Goal: Task Accomplishment & Management: Use online tool/utility

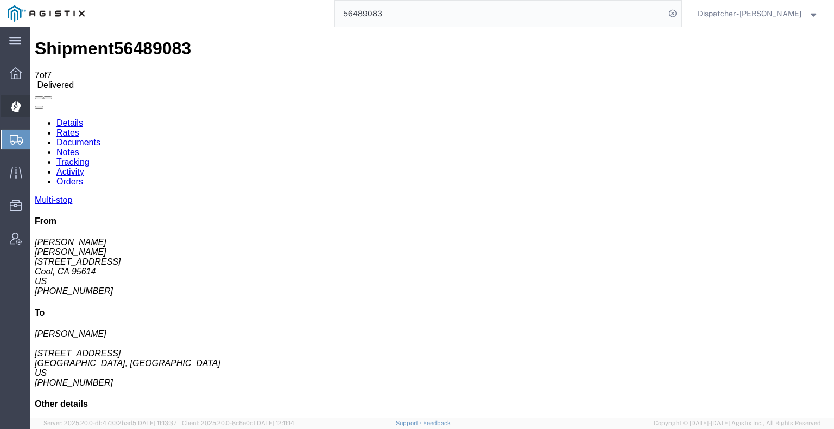
click at [12, 108] on icon at bounding box center [15, 106] width 10 height 11
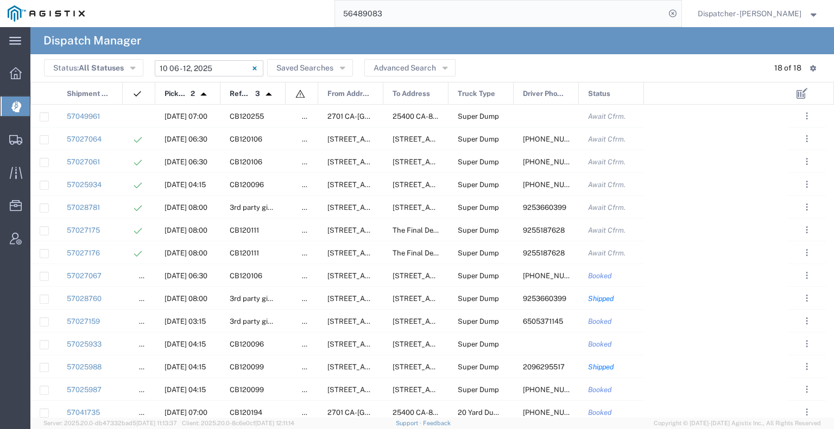
click at [215, 69] on input "[DATE] - [DATE]" at bounding box center [209, 68] width 109 height 16
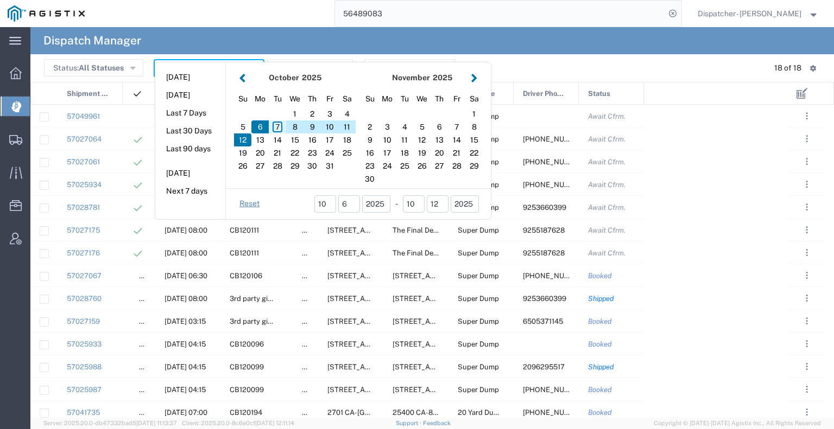
click at [277, 125] on div "7" at bounding box center [277, 126] width 17 height 13
type input "[DATE]"
type input "[DATE] - [DATE]"
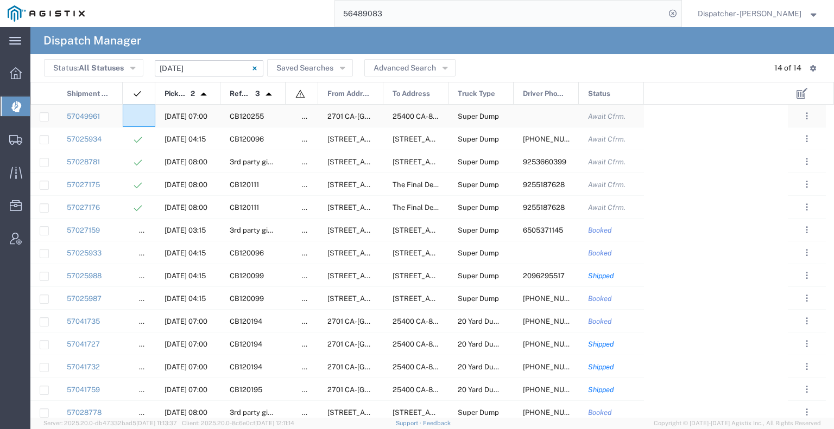
click at [136, 116] on agx-ag-table-icon-cell at bounding box center [135, 116] width 7 height 8
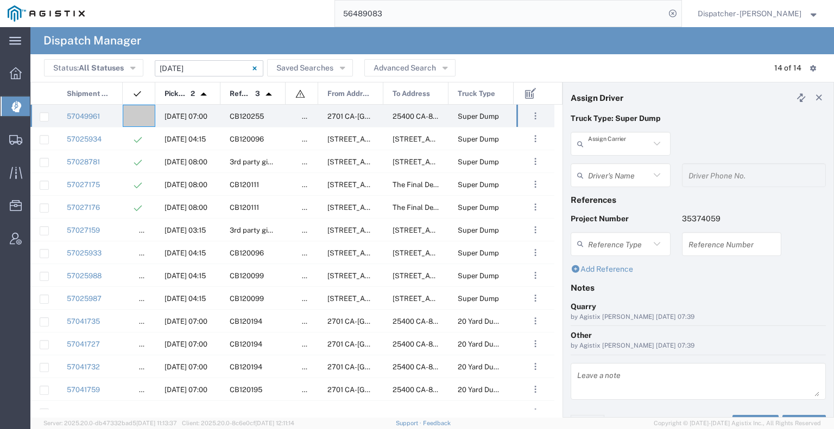
click at [597, 142] on input "text" at bounding box center [619, 144] width 62 height 19
click at [605, 165] on span "Gab & Sons Trucking LLC" at bounding box center [619, 176] width 94 height 34
type input "Gab & Sons Trucking LLC"
click at [606, 173] on input "text" at bounding box center [619, 175] width 62 height 19
click at [613, 202] on span "[PERSON_NAME]" at bounding box center [619, 199] width 94 height 17
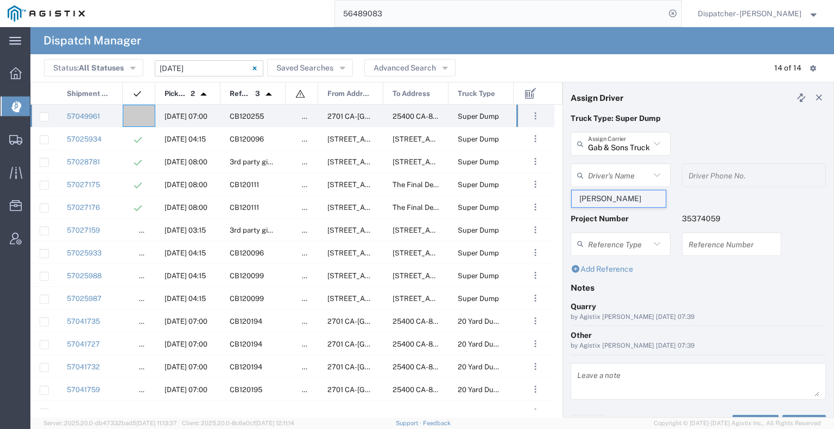
type input "[PERSON_NAME]"
type input "[PHONE_NUMBER]"
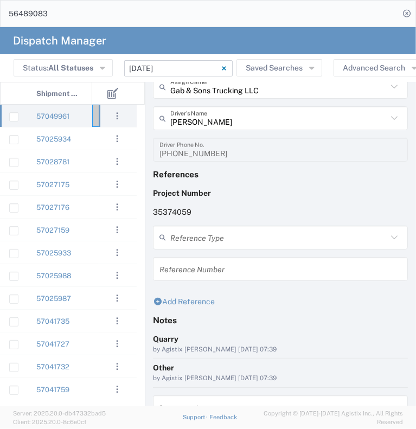
scroll to position [122, 0]
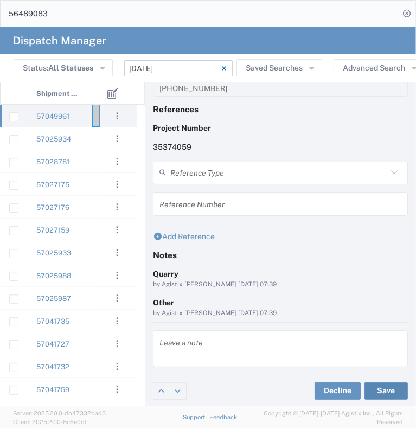
click at [397, 391] on button "Save" at bounding box center [386, 391] width 43 height 17
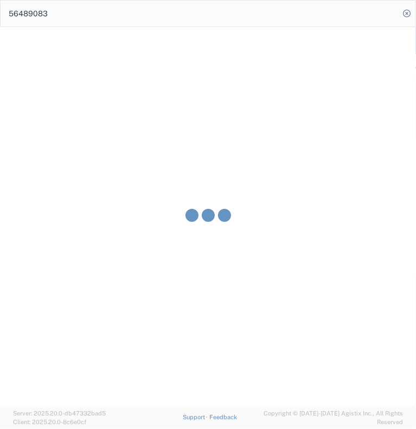
type input "[PERSON_NAME]"
type input "Gab & Sons Trucking LLC"
